Goal: Find specific page/section: Find specific page/section

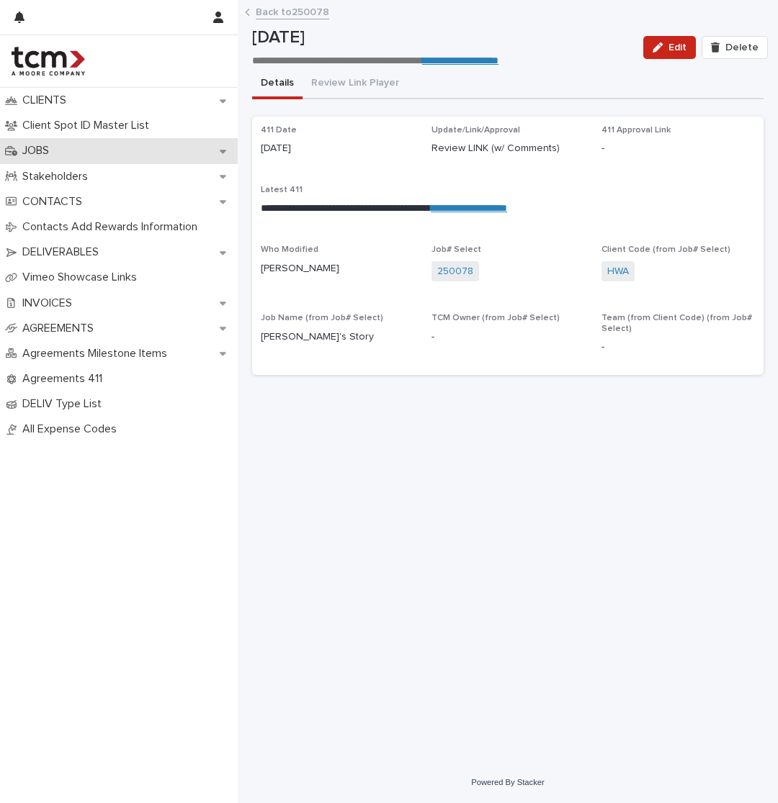
click at [91, 156] on div "JOBS" at bounding box center [119, 150] width 238 height 25
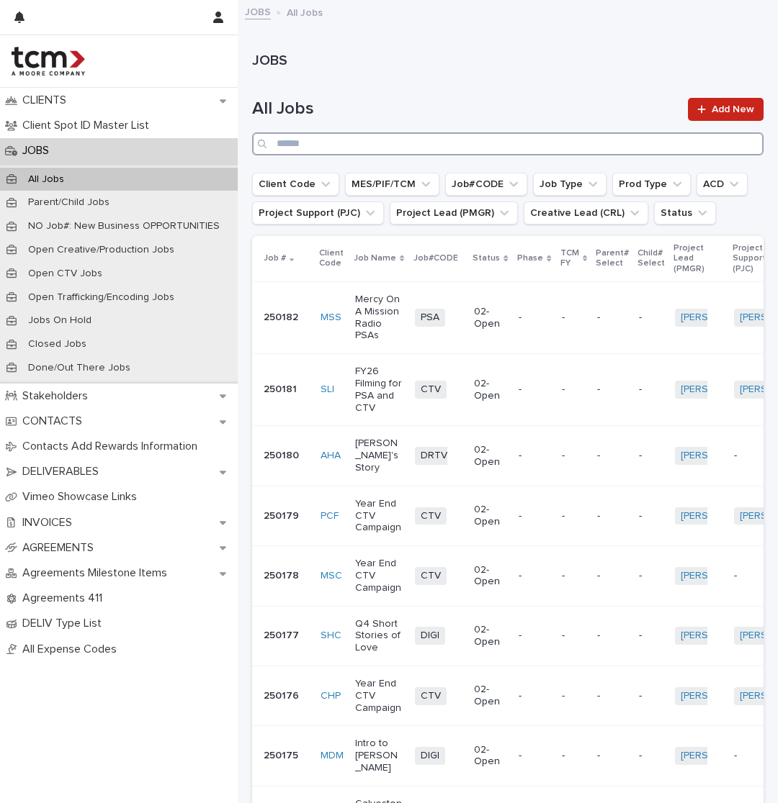
click at [587, 135] on input "Search" at bounding box center [507, 143] width 511 height 23
type input "******"
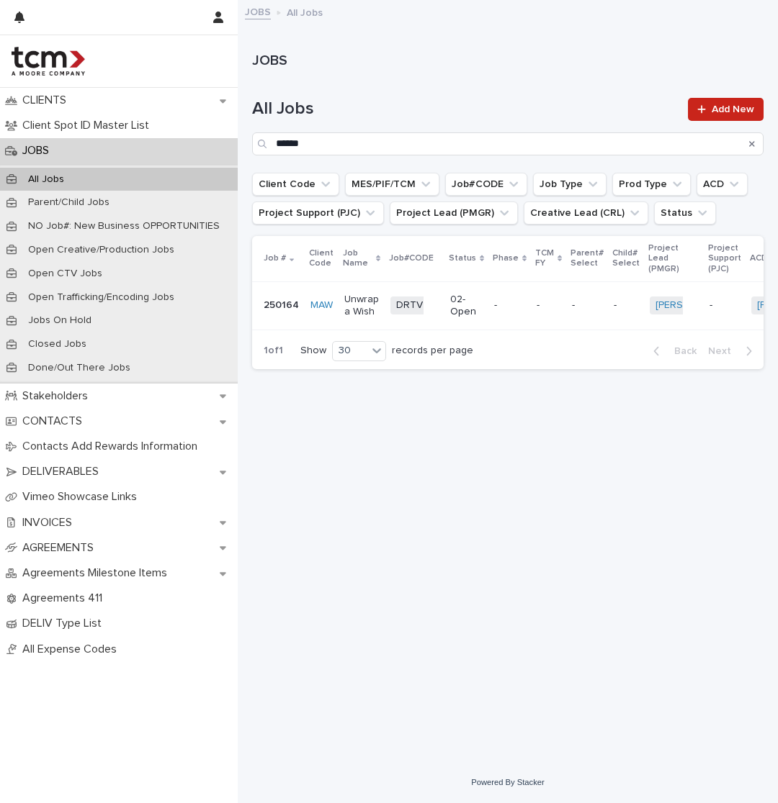
click at [531, 312] on td "-" at bounding box center [548, 305] width 35 height 48
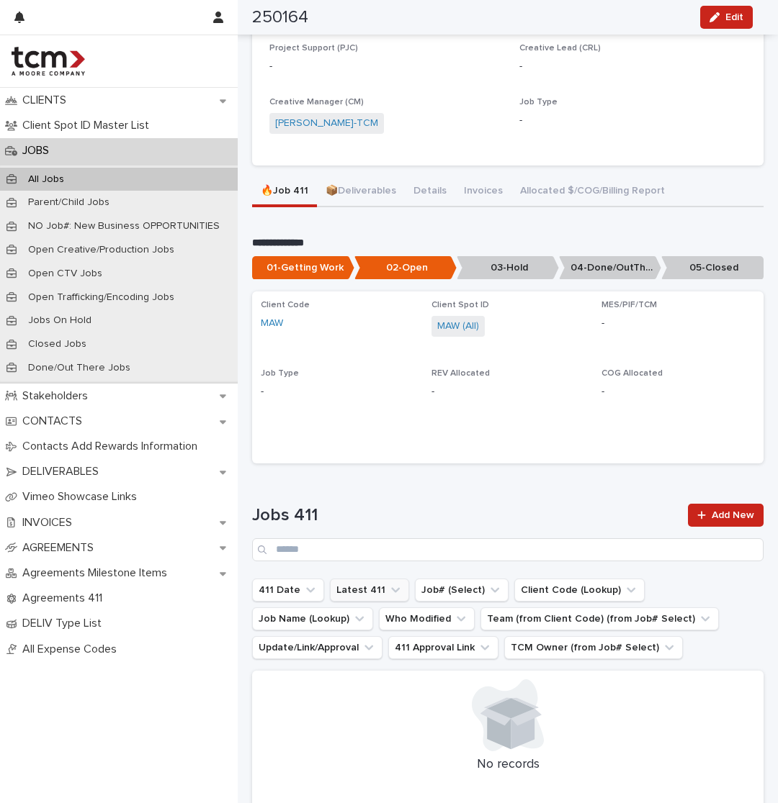
scroll to position [140, 0]
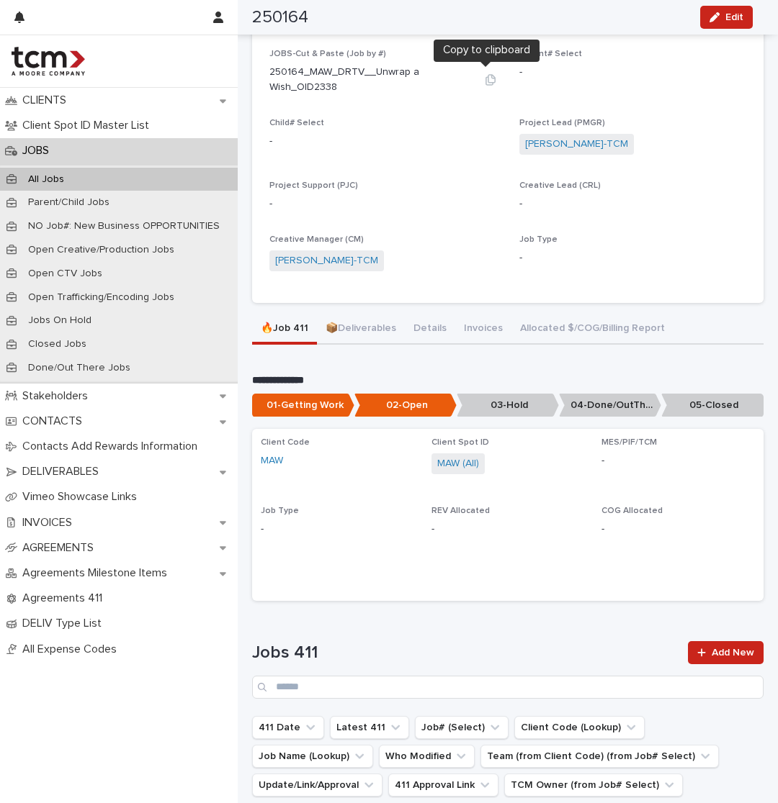
click at [485, 81] on icon "button" at bounding box center [491, 80] width 12 height 12
drag, startPoint x: 341, startPoint y: 85, endPoint x: 270, endPoint y: 68, distance: 73.2
click at [270, 68] on p "250164_MAW_DRTV__Unwrap a Wish_OID2338" at bounding box center [371, 80] width 204 height 30
copy p "250164_MAW_DRTV__Unwrap a Wish_OID2338"
